Goal: Information Seeking & Learning: Learn about a topic

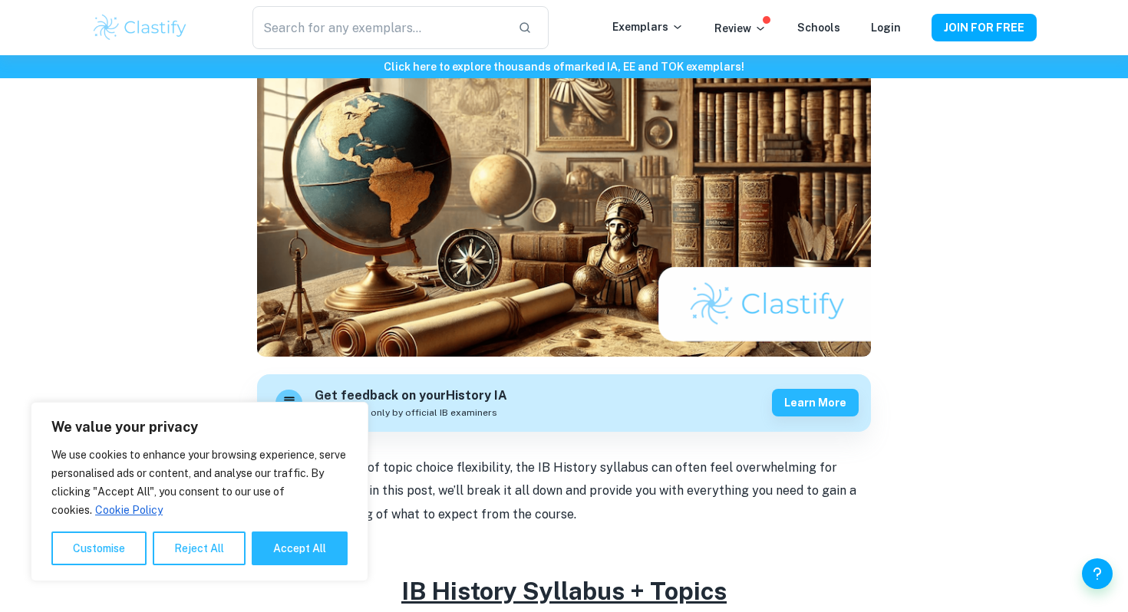
scroll to position [168, 0]
click at [272, 541] on button "Accept All" at bounding box center [300, 549] width 96 height 34
checkbox input "true"
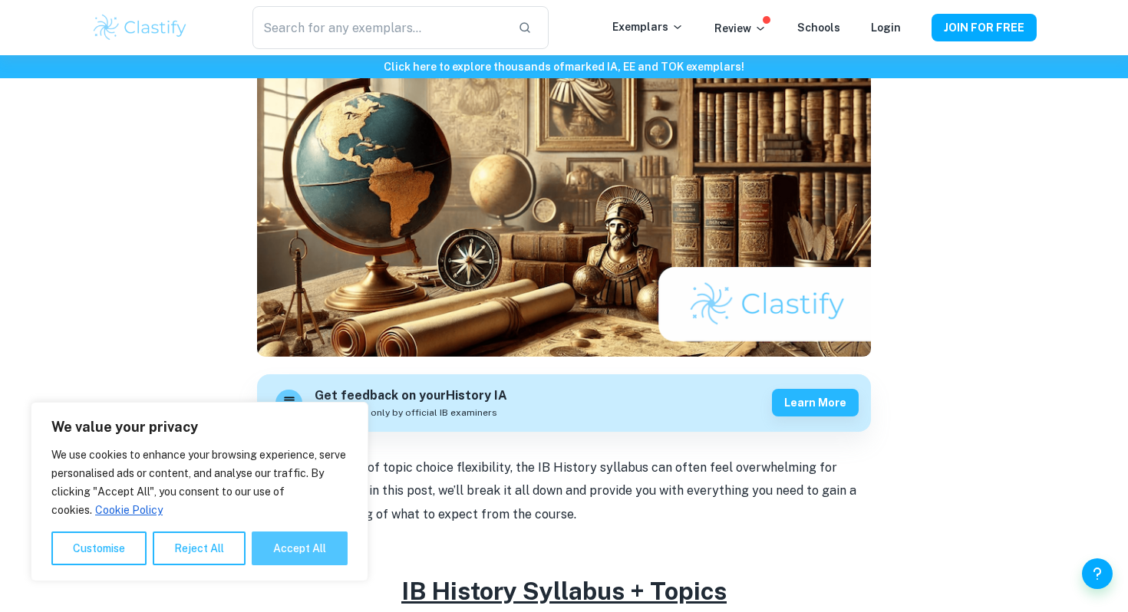
checkbox input "true"
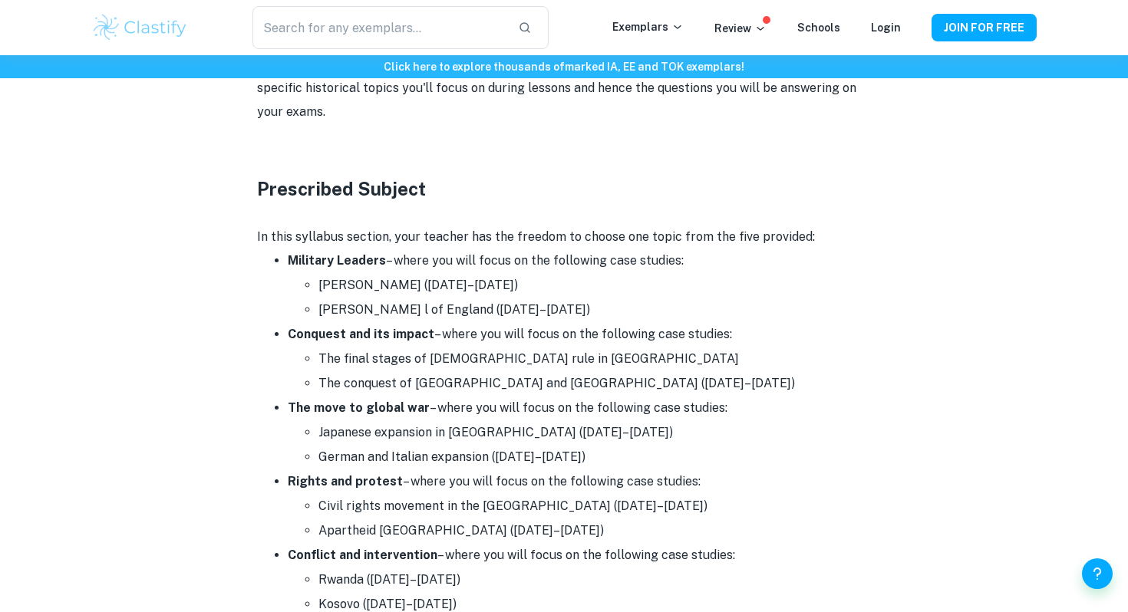
scroll to position [797, 0]
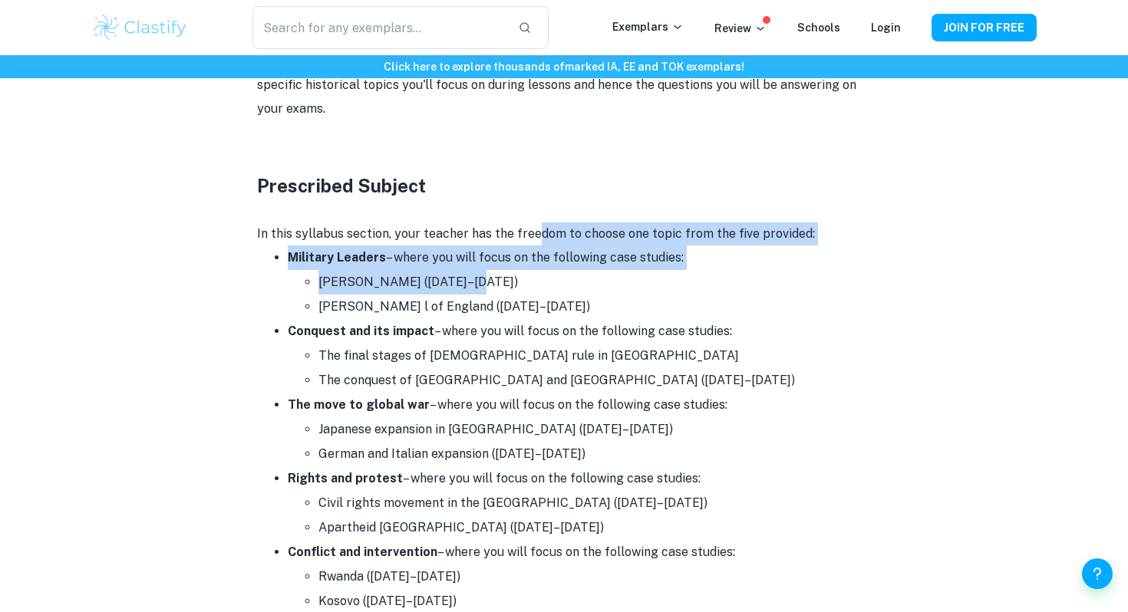
drag, startPoint x: 537, startPoint y: 236, endPoint x: 547, endPoint y: 272, distance: 36.7
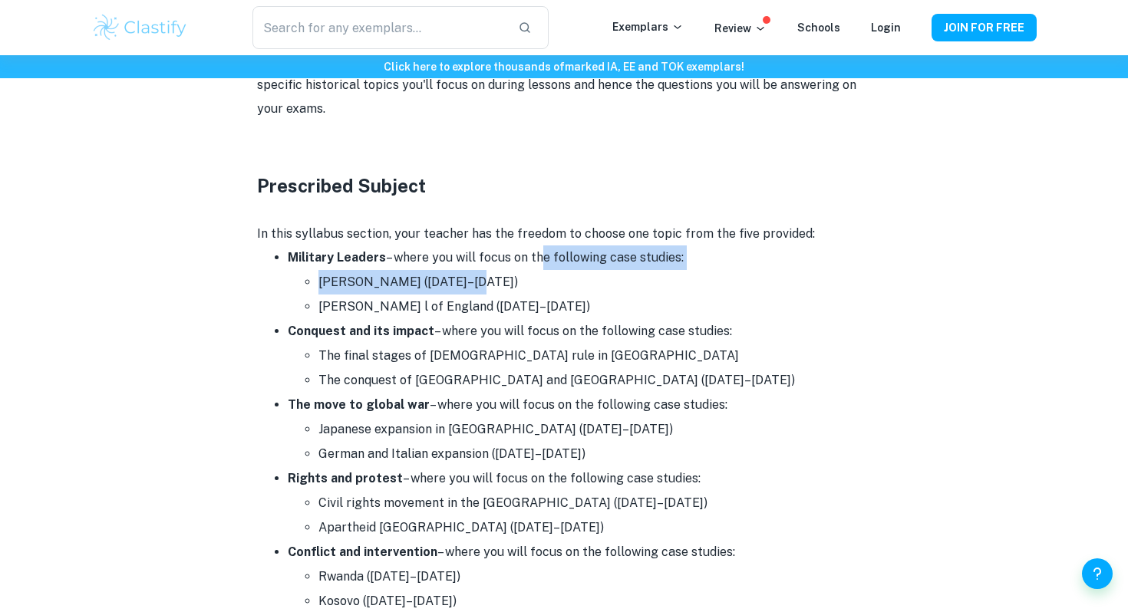
drag, startPoint x: 531, startPoint y: 251, endPoint x: 556, endPoint y: 282, distance: 39.8
click at [556, 282] on li "Military Leaders – where you will focus on the following case studies: [PERSON_…" at bounding box center [579, 283] width 583 height 74
click at [556, 282] on li "[PERSON_NAME] ([DATE]–[DATE])" at bounding box center [594, 282] width 553 height 25
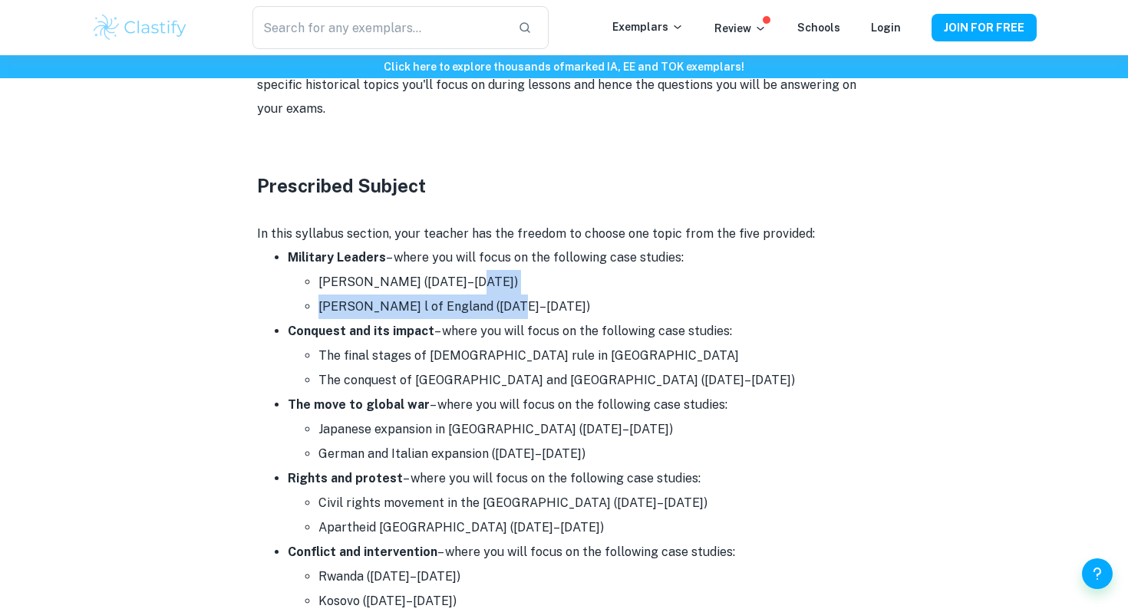
drag, startPoint x: 556, startPoint y: 282, endPoint x: 596, endPoint y: 305, distance: 46.5
click at [596, 302] on ul "[PERSON_NAME] ([DATE]–[DATE]) [PERSON_NAME] l of England ([DATE]–[DATE])" at bounding box center [579, 294] width 583 height 49
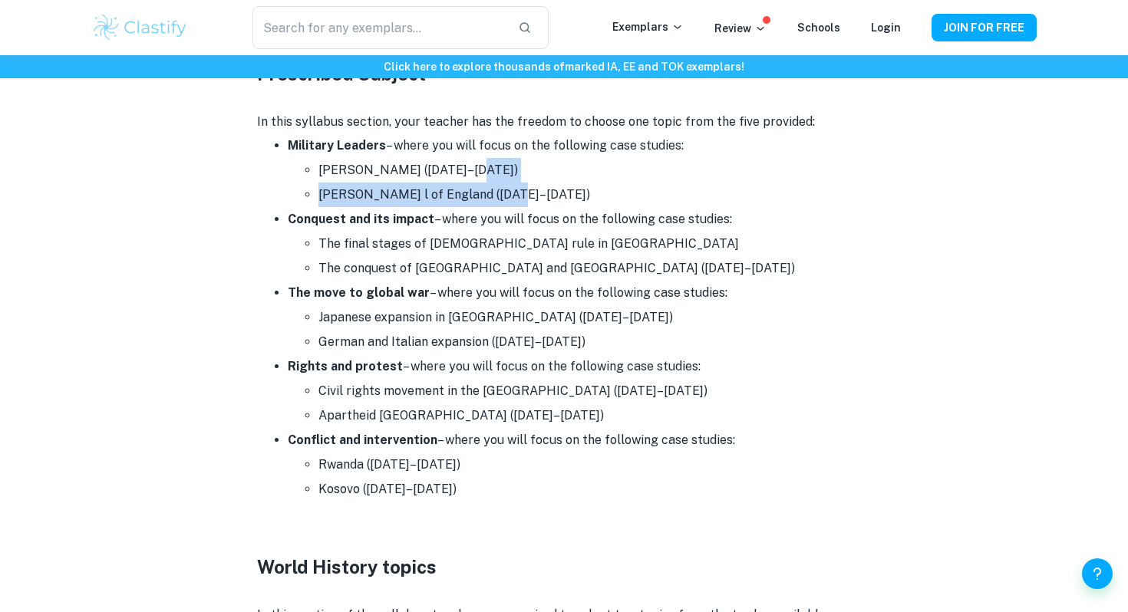
scroll to position [915, 0]
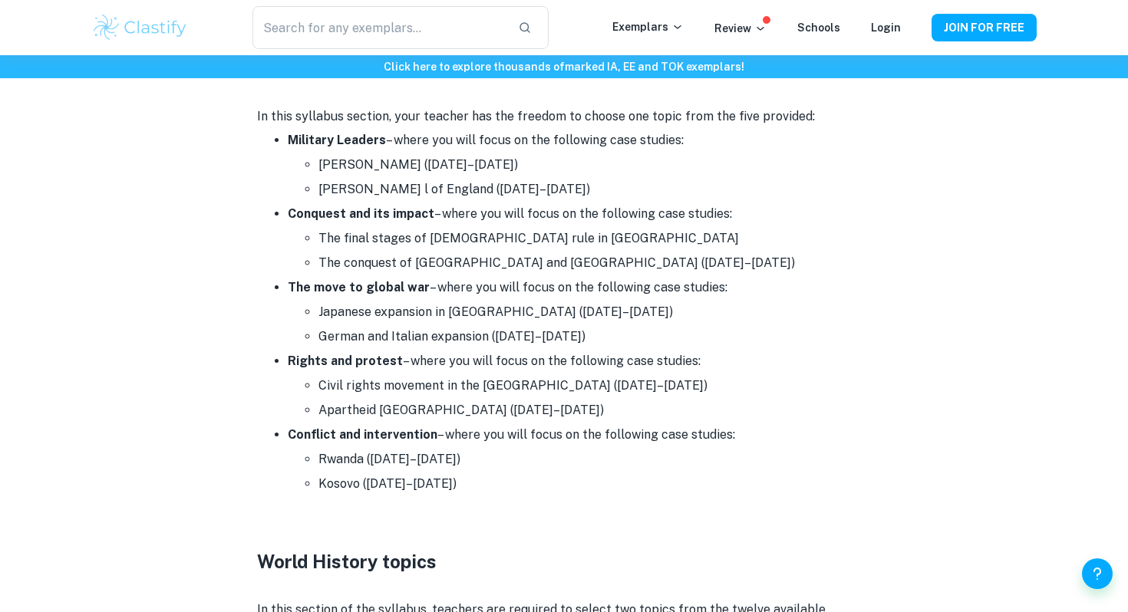
click at [588, 295] on li "The move to global war – where you will focus on the following case studies: Ja…" at bounding box center [579, 312] width 583 height 74
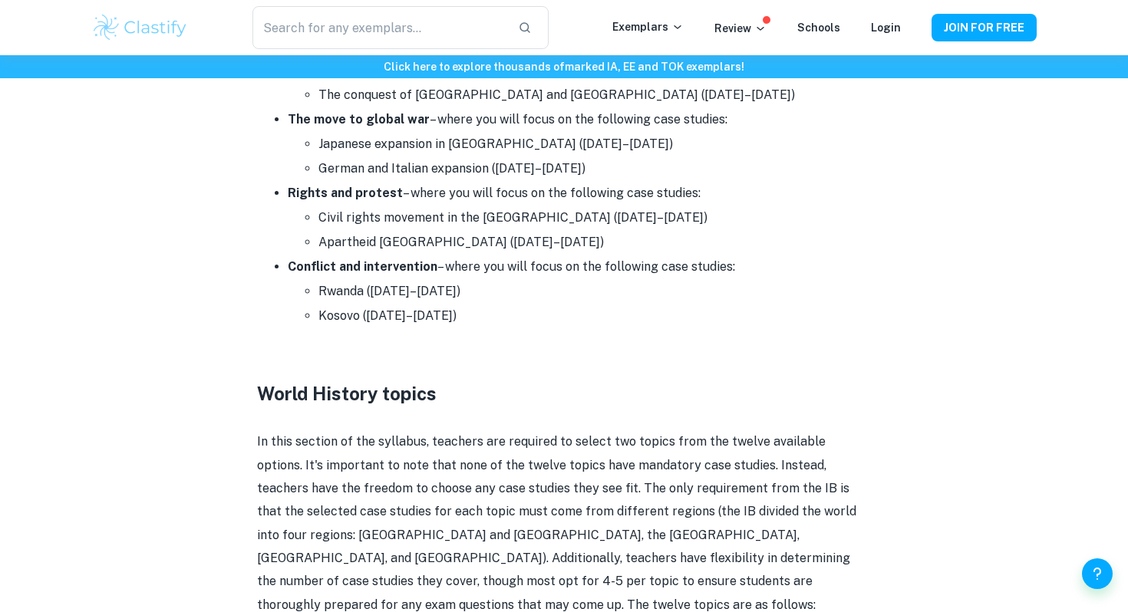
scroll to position [1114, 0]
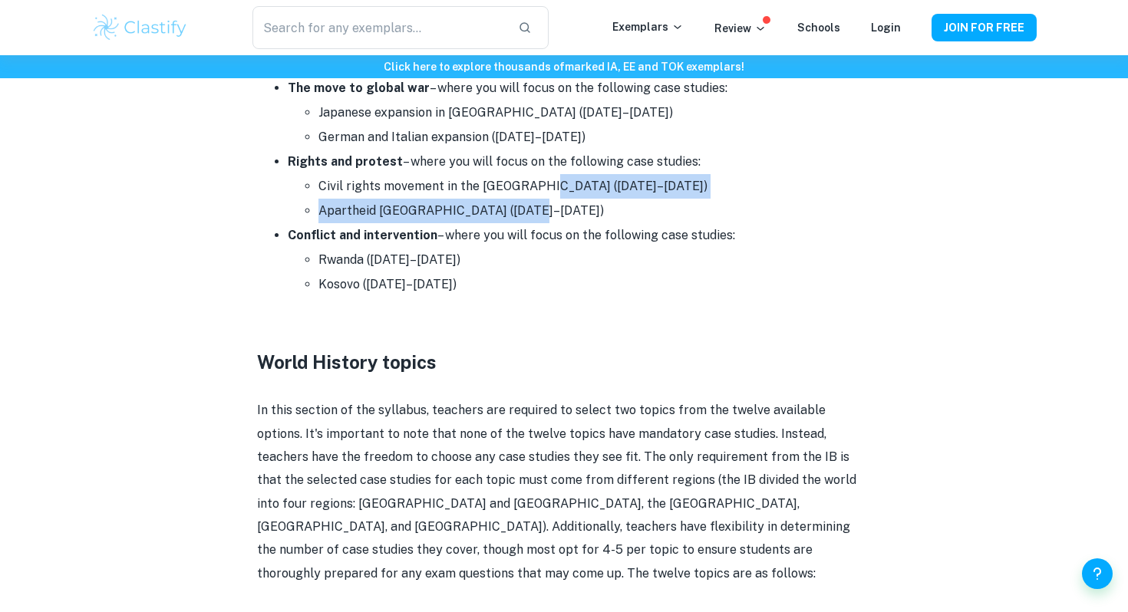
drag, startPoint x: 539, startPoint y: 187, endPoint x: 571, endPoint y: 219, distance: 44.5
click at [571, 219] on ul "Civil rights movement in the [GEOGRAPHIC_DATA] ([DATE]–[DATE]) Apartheid [GEOGR…" at bounding box center [579, 198] width 583 height 49
click at [571, 219] on li "Apartheid [GEOGRAPHIC_DATA] ([DATE]–[DATE])" at bounding box center [594, 211] width 553 height 25
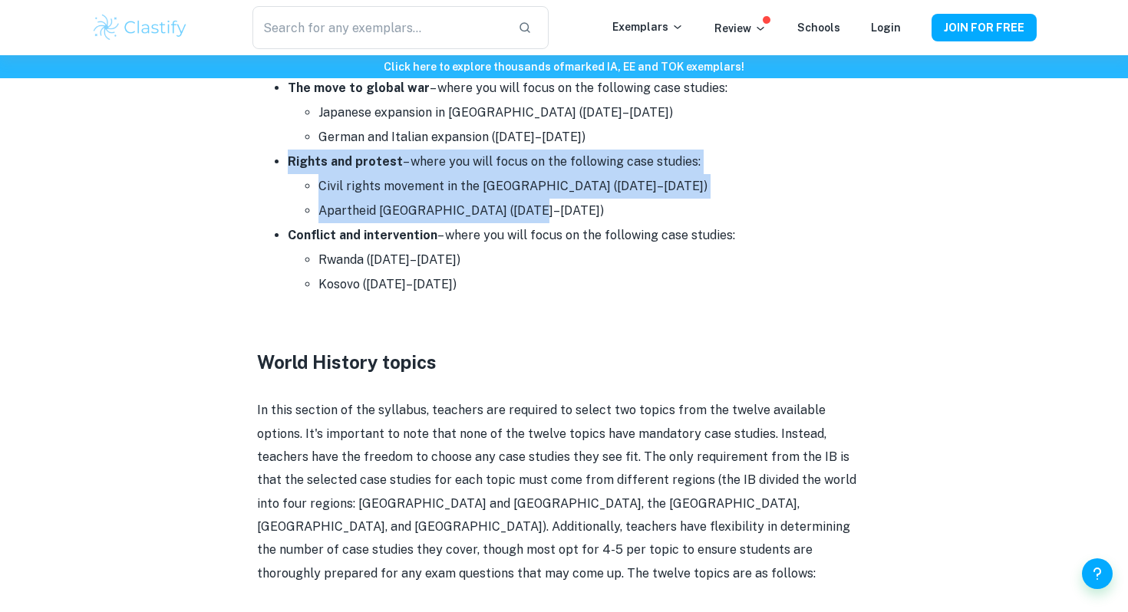
drag, startPoint x: 571, startPoint y: 219, endPoint x: 377, endPoint y: 176, distance: 198.9
click at [377, 174] on ul "Civil rights movement in the [GEOGRAPHIC_DATA] ([DATE]–[DATE]) Apartheid [GEOGR…" at bounding box center [579, 198] width 583 height 49
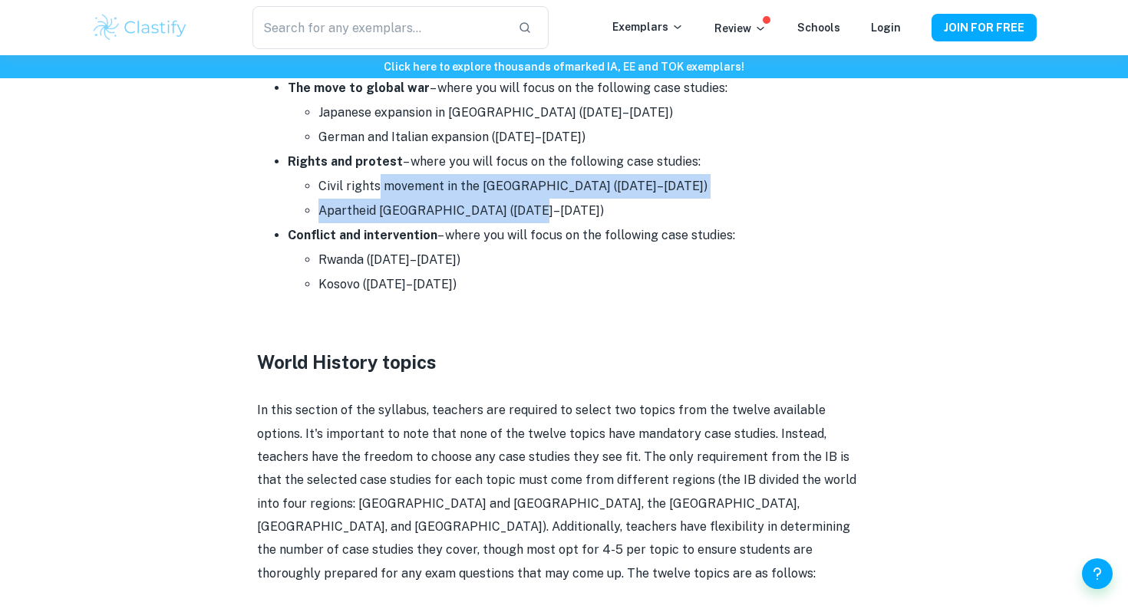
click at [377, 178] on li "Civil rights movement in the [GEOGRAPHIC_DATA] ([DATE]–[DATE])" at bounding box center [594, 186] width 553 height 25
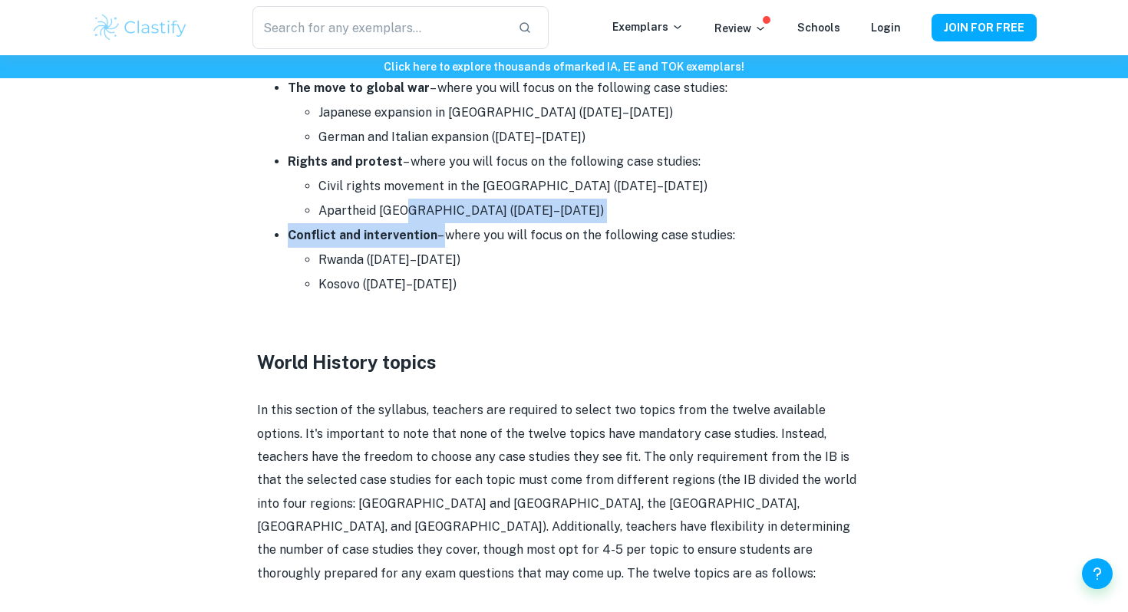
drag, startPoint x: 446, startPoint y: 231, endPoint x: 394, endPoint y: 198, distance: 61.1
click at [400, 201] on ul "Military Leaders – where you will focus on the following case studies: [PERSON_…" at bounding box center [564, 113] width 614 height 368
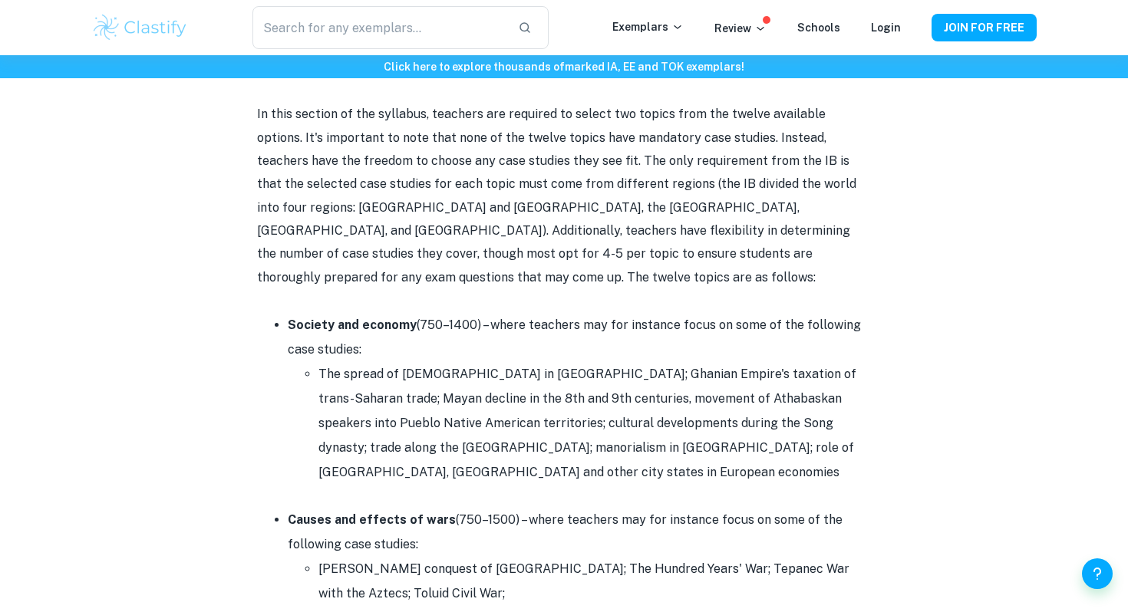
scroll to position [1419, 0]
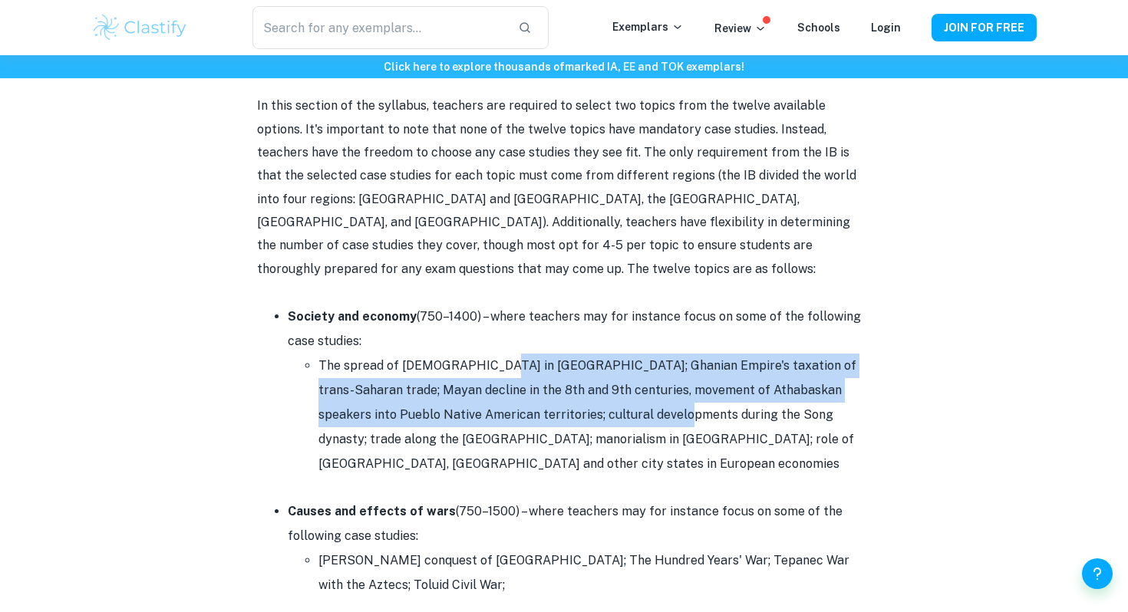
drag, startPoint x: 480, startPoint y: 346, endPoint x: 610, endPoint y: 388, distance: 136.2
click at [611, 388] on li "The spread of [DEMOGRAPHIC_DATA] in [GEOGRAPHIC_DATA]; Ghanian Empire's taxatio…" at bounding box center [594, 415] width 553 height 123
click at [610, 388] on li "The spread of [DEMOGRAPHIC_DATA] in [GEOGRAPHIC_DATA]; Ghanian Empire's taxatio…" at bounding box center [594, 415] width 553 height 123
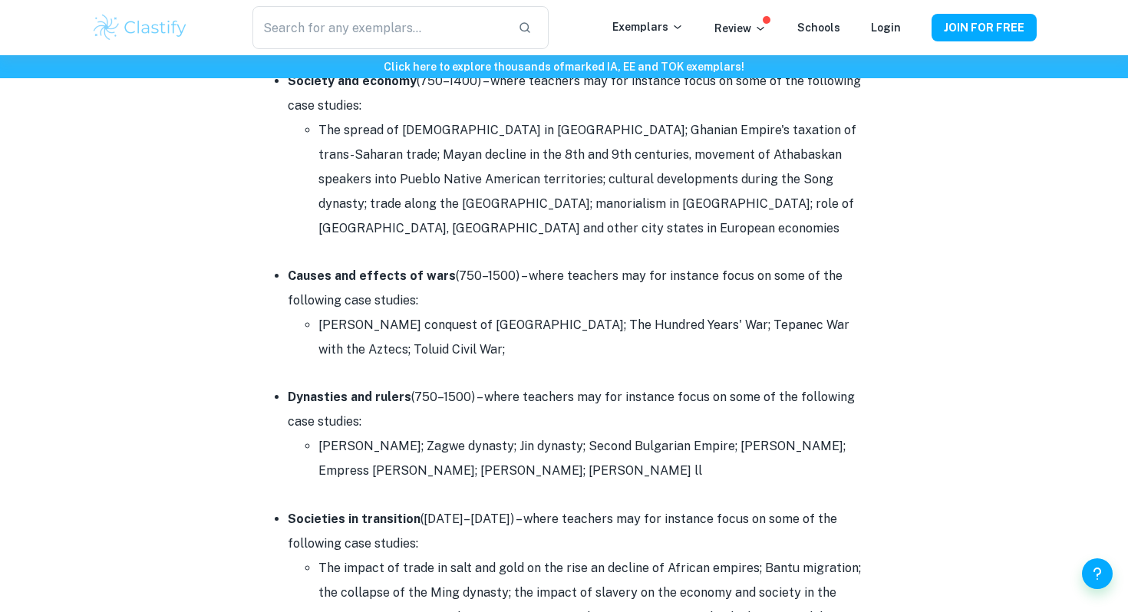
scroll to position [1662, 0]
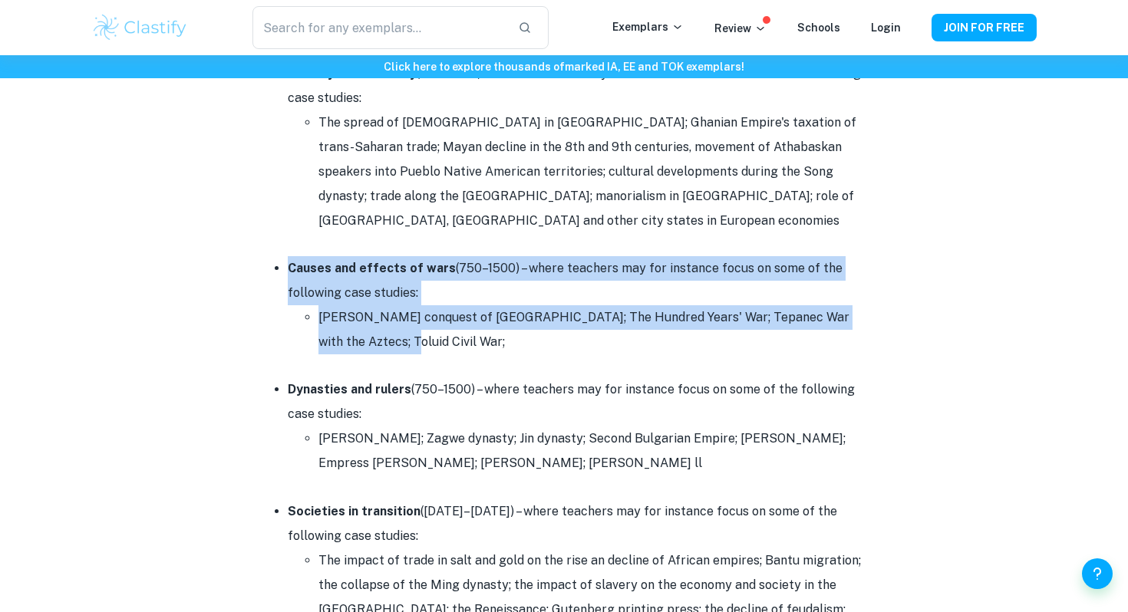
drag, startPoint x: 556, startPoint y: 229, endPoint x: 592, endPoint y: 289, distance: 69.9
click at [592, 289] on li "Causes and effects of wars (750–1500) – where teachers may for instance focus o…" at bounding box center [579, 305] width 583 height 98
click at [592, 305] on li "[PERSON_NAME] conquest of [GEOGRAPHIC_DATA]; The Hundred Years' War; Tepanec Wa…" at bounding box center [594, 329] width 553 height 49
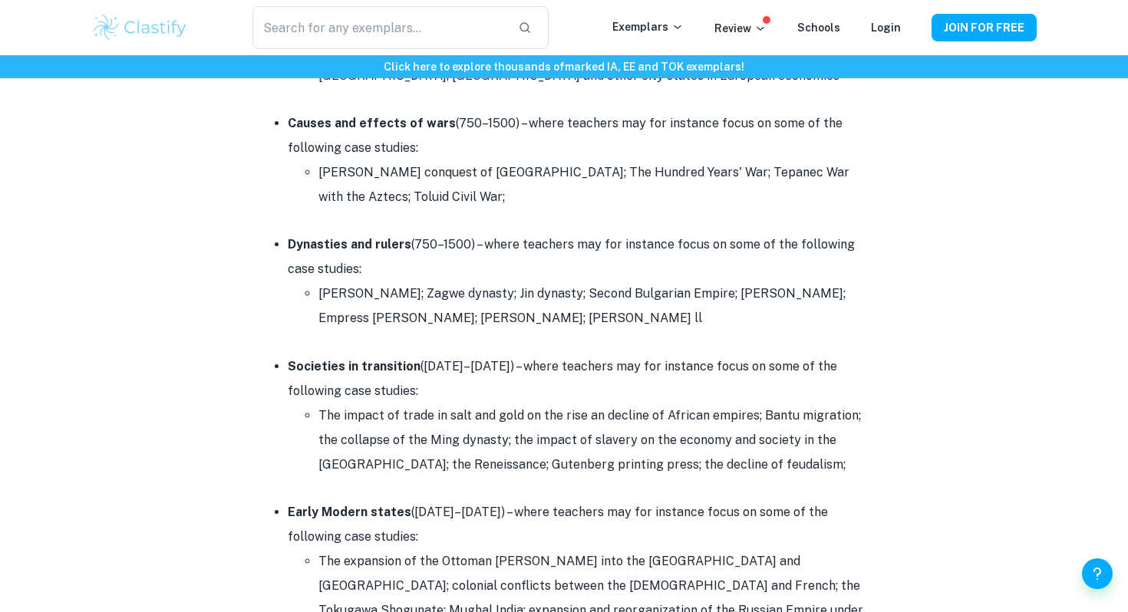
scroll to position [1810, 0]
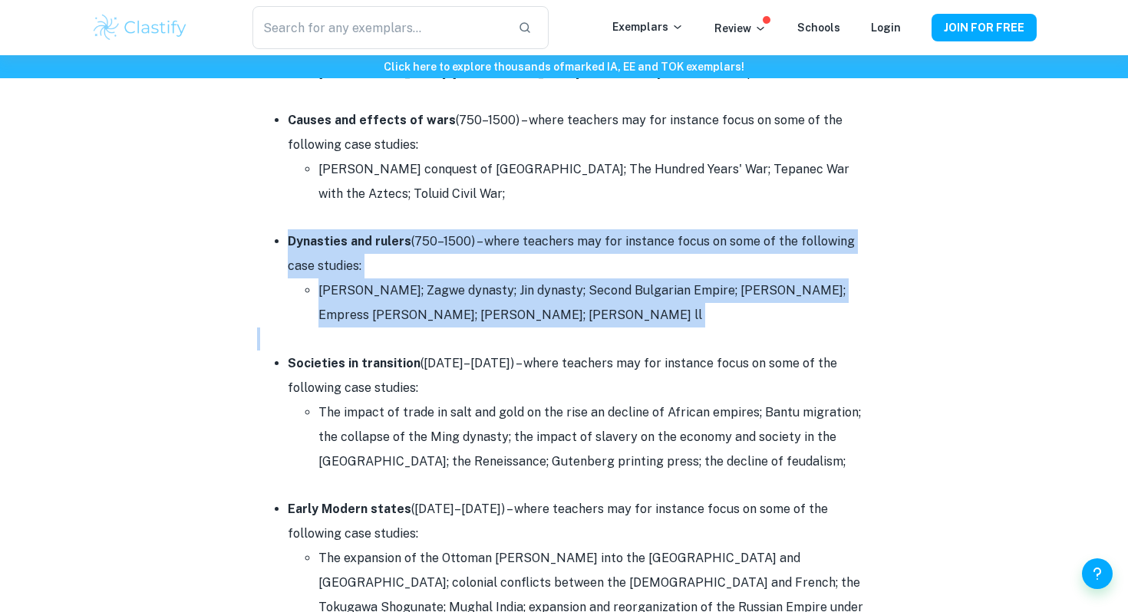
drag, startPoint x: 504, startPoint y: 204, endPoint x: 595, endPoint y: 282, distance: 119.7
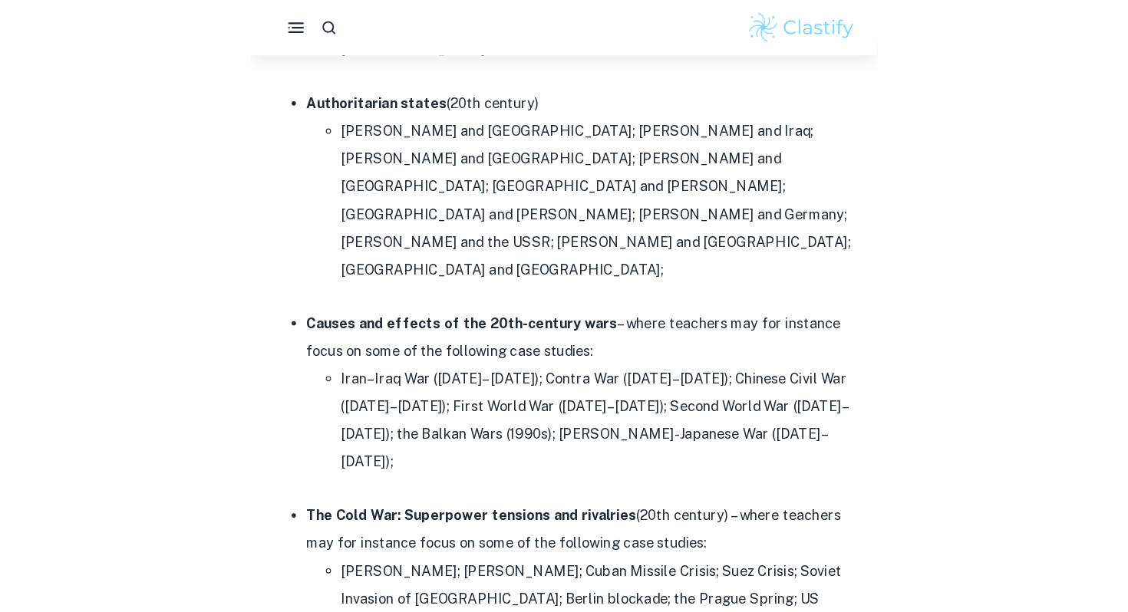
scroll to position [3222, 0]
